Goal: Register for event/course

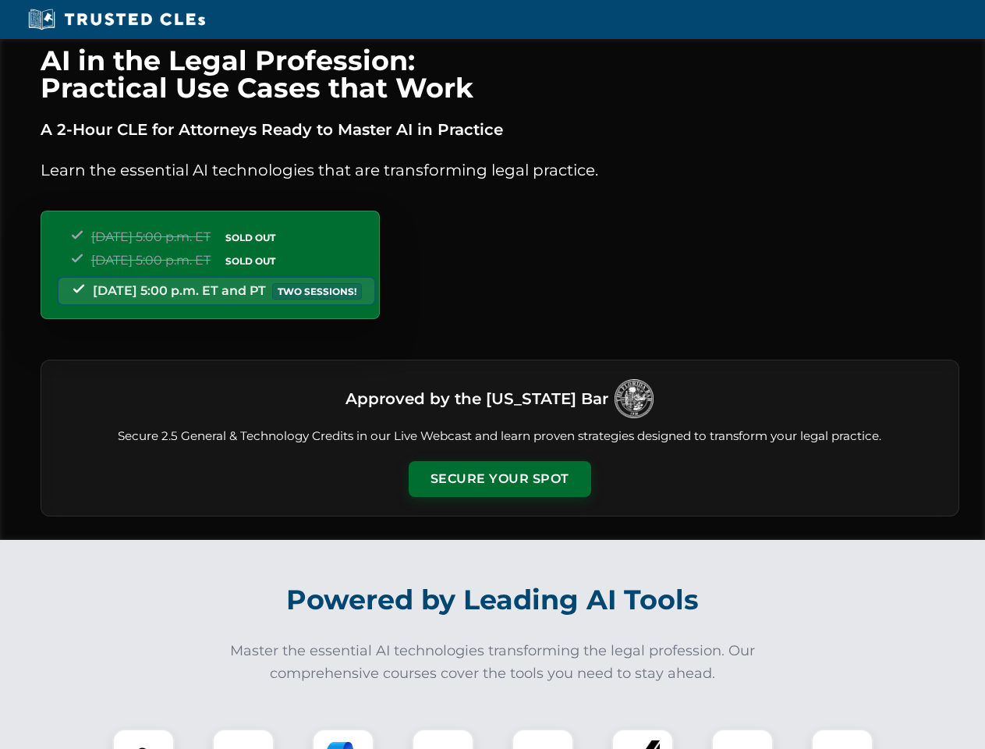
click at [499, 479] on button "Secure Your Spot" at bounding box center [500, 479] width 182 height 36
click at [143, 738] on img at bounding box center [143, 759] width 45 height 45
click at [243, 738] on div at bounding box center [243, 759] width 62 height 62
